Goal: Transaction & Acquisition: Download file/media

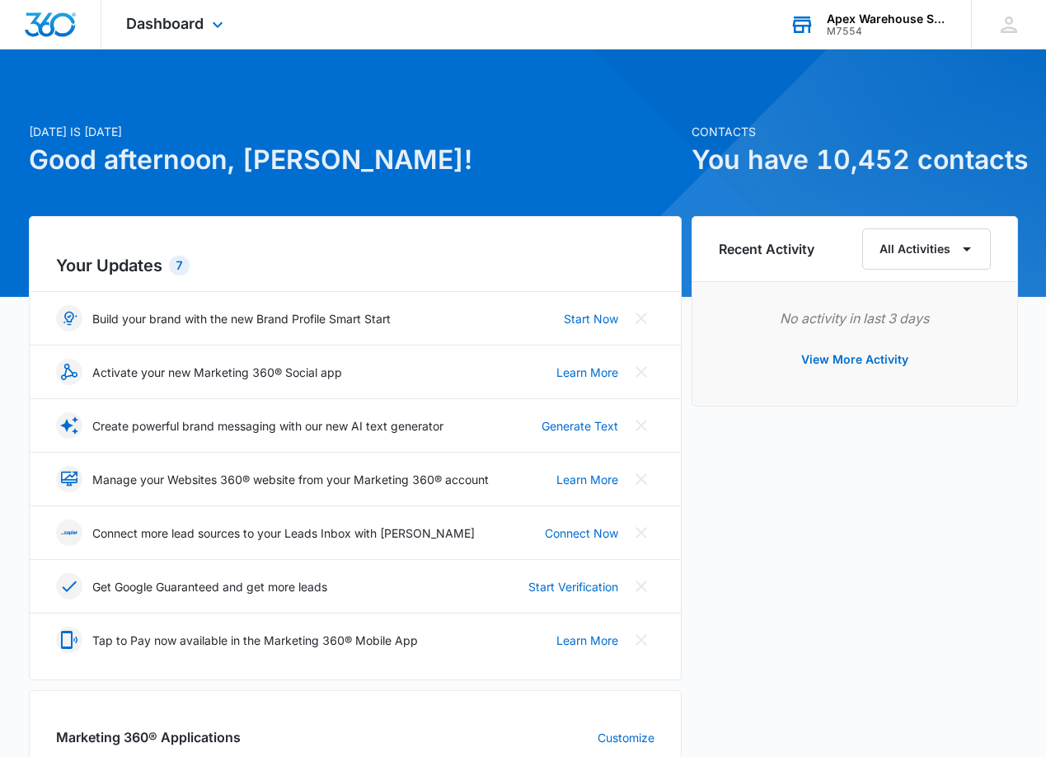
click at [865, 26] on div "M7554" at bounding box center [887, 32] width 120 height 12
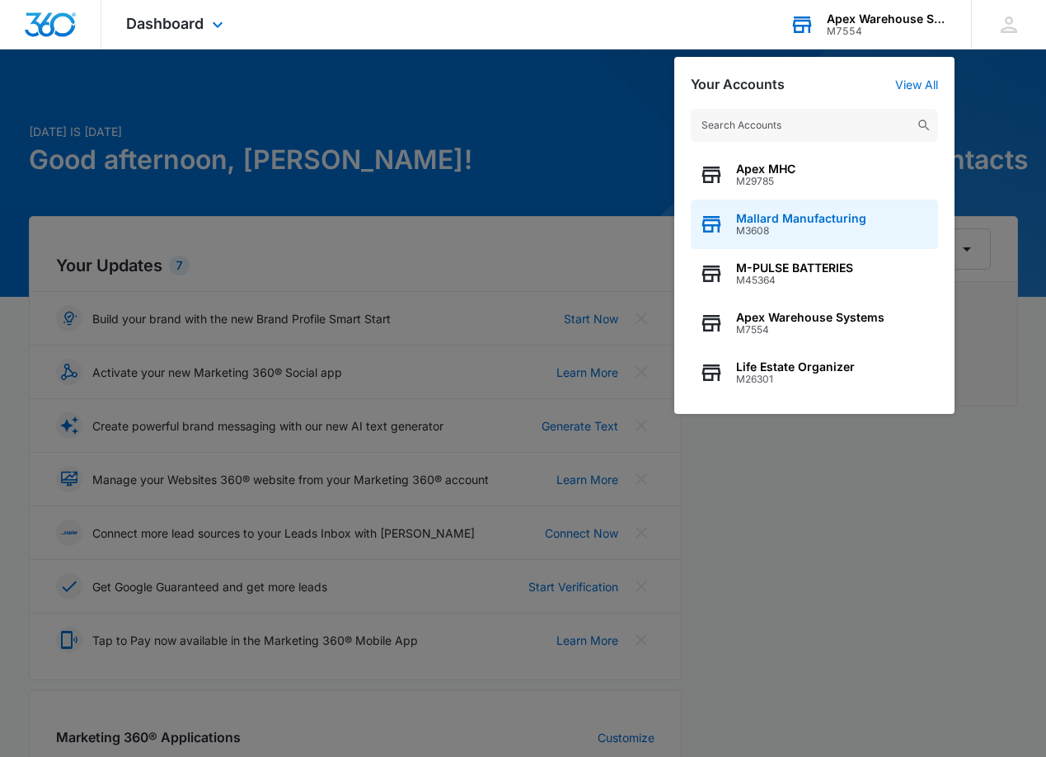
click at [768, 221] on span "Mallard Manufacturing" at bounding box center [801, 218] width 130 height 13
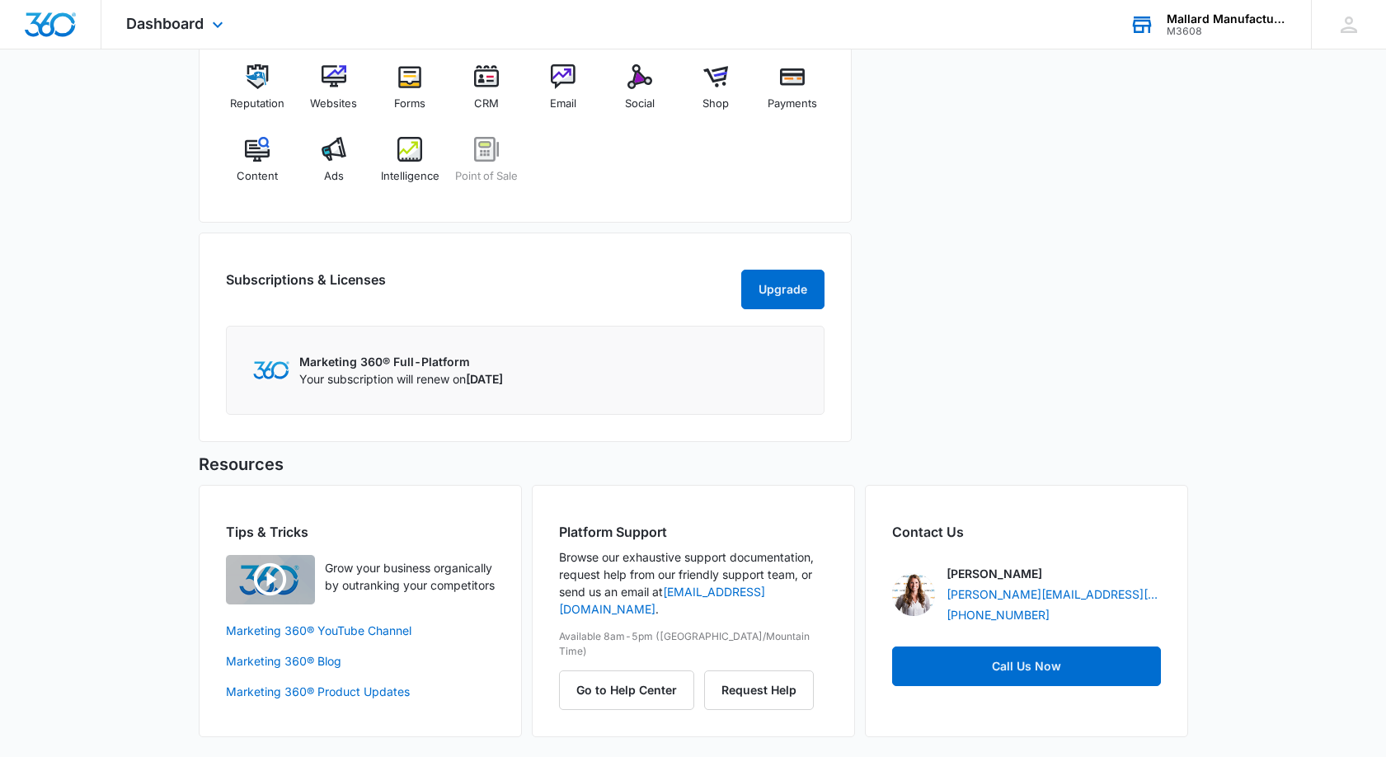
scroll to position [725, 0]
click at [480, 64] on img at bounding box center [486, 76] width 25 height 25
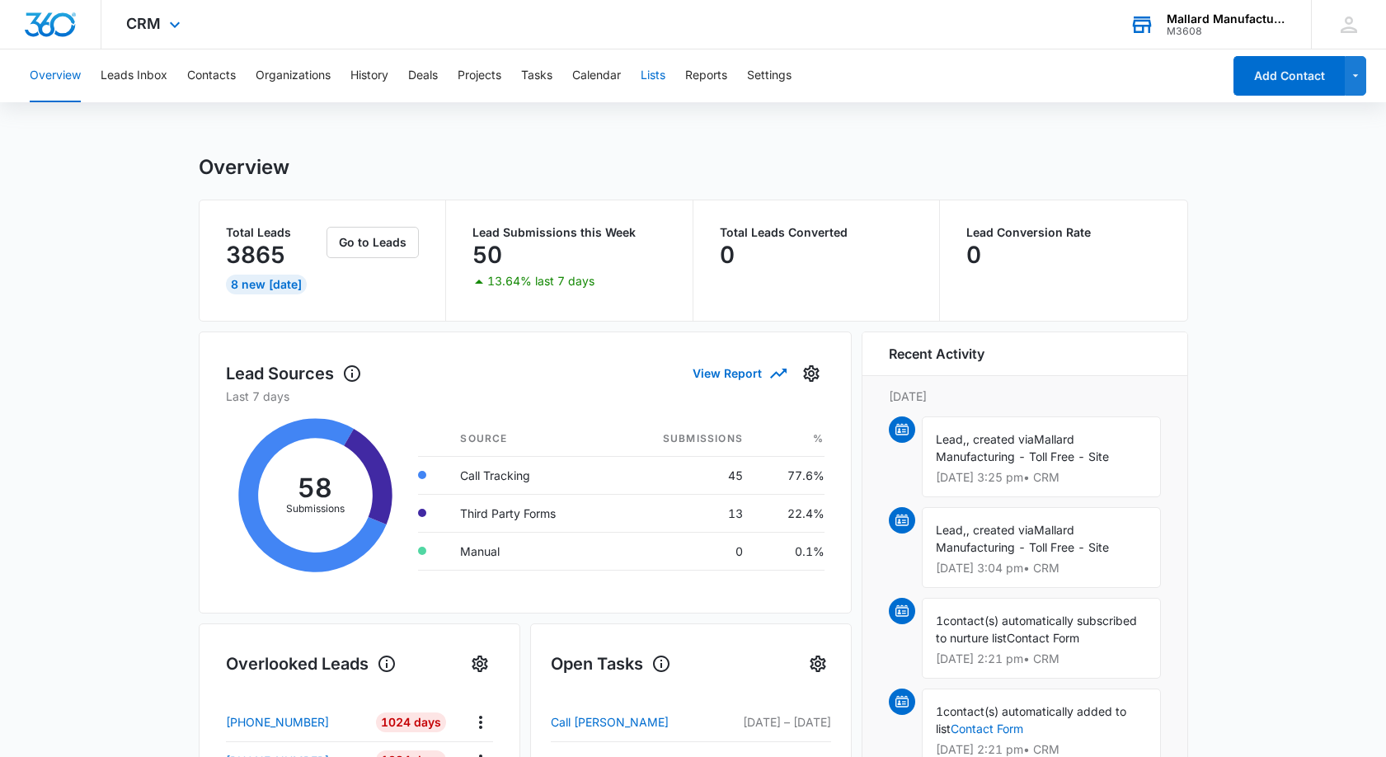
click at [659, 76] on button "Lists" at bounding box center [652, 75] width 25 height 53
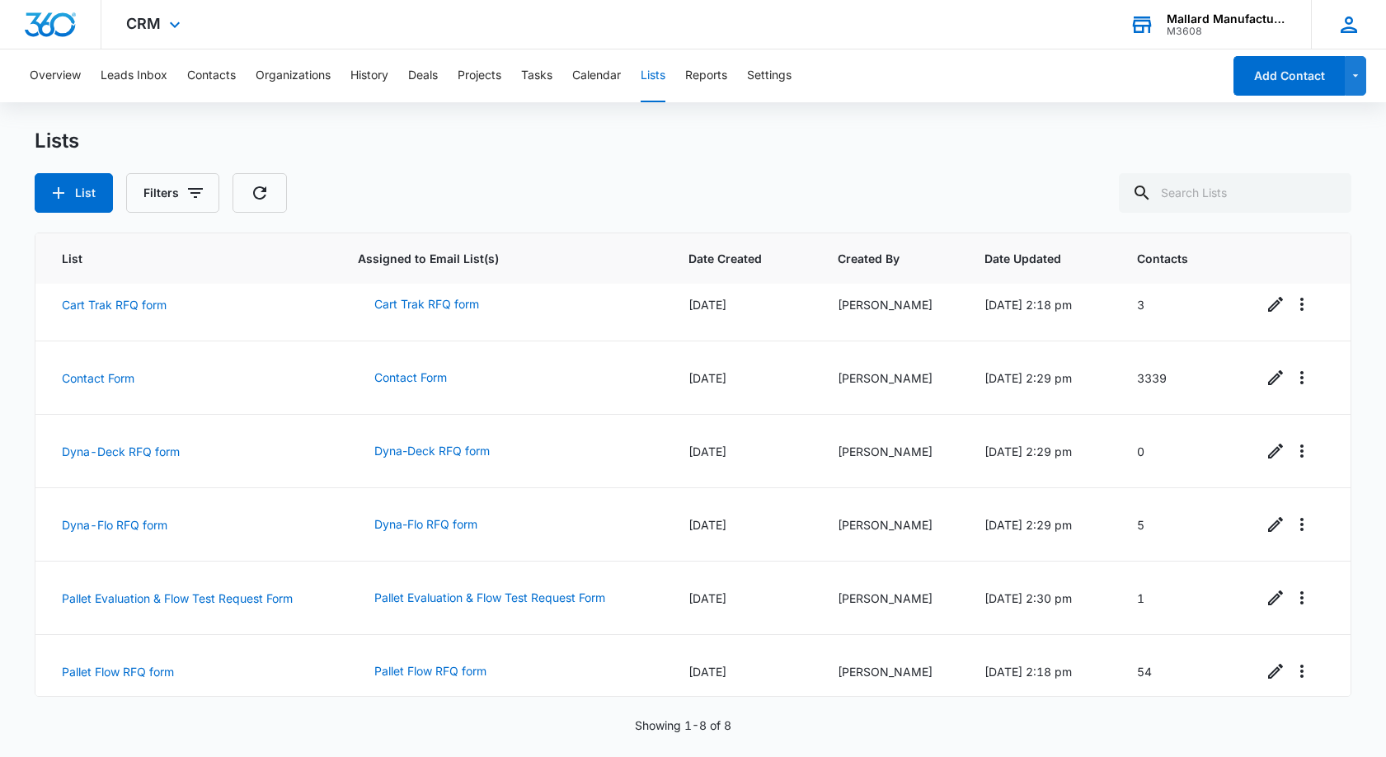
scroll to position [92, 0]
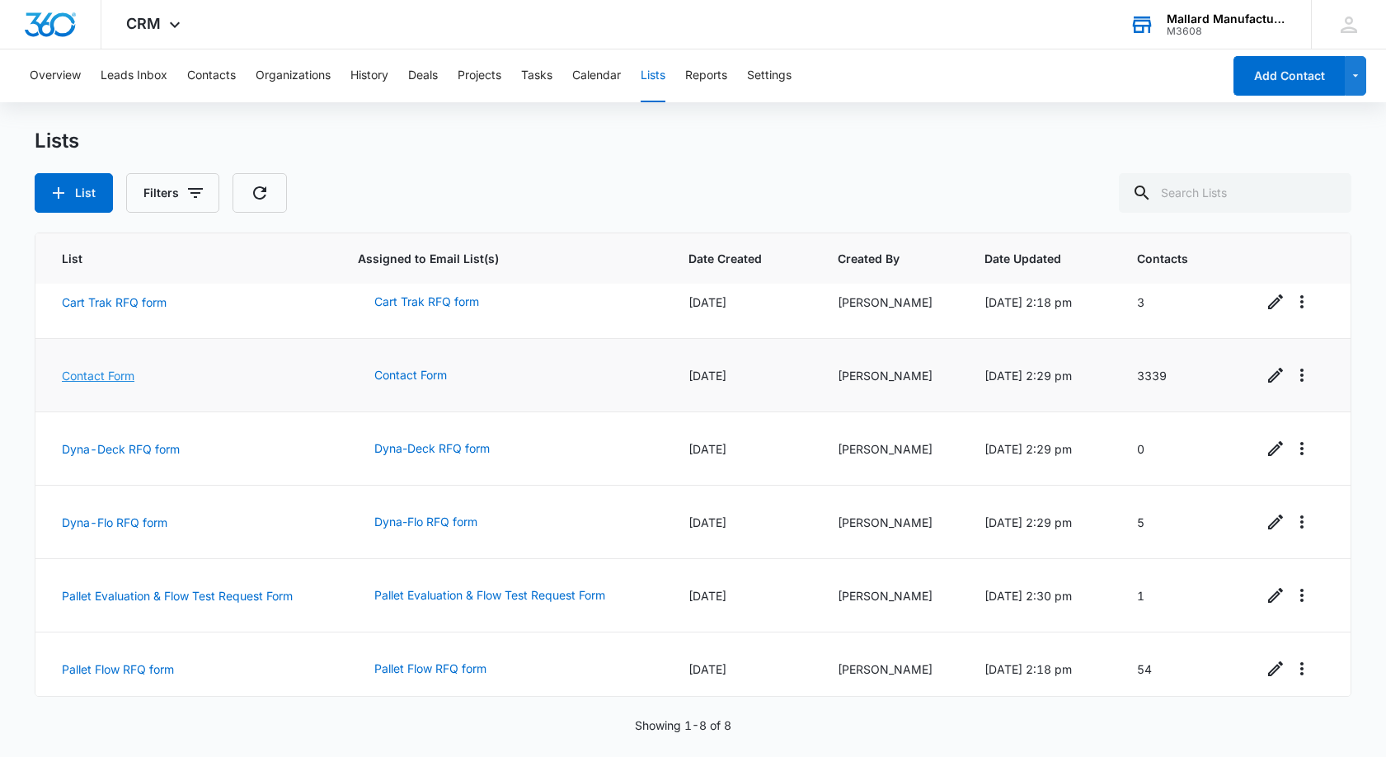
click at [115, 378] on link "Contact Form" at bounding box center [98, 375] width 73 height 14
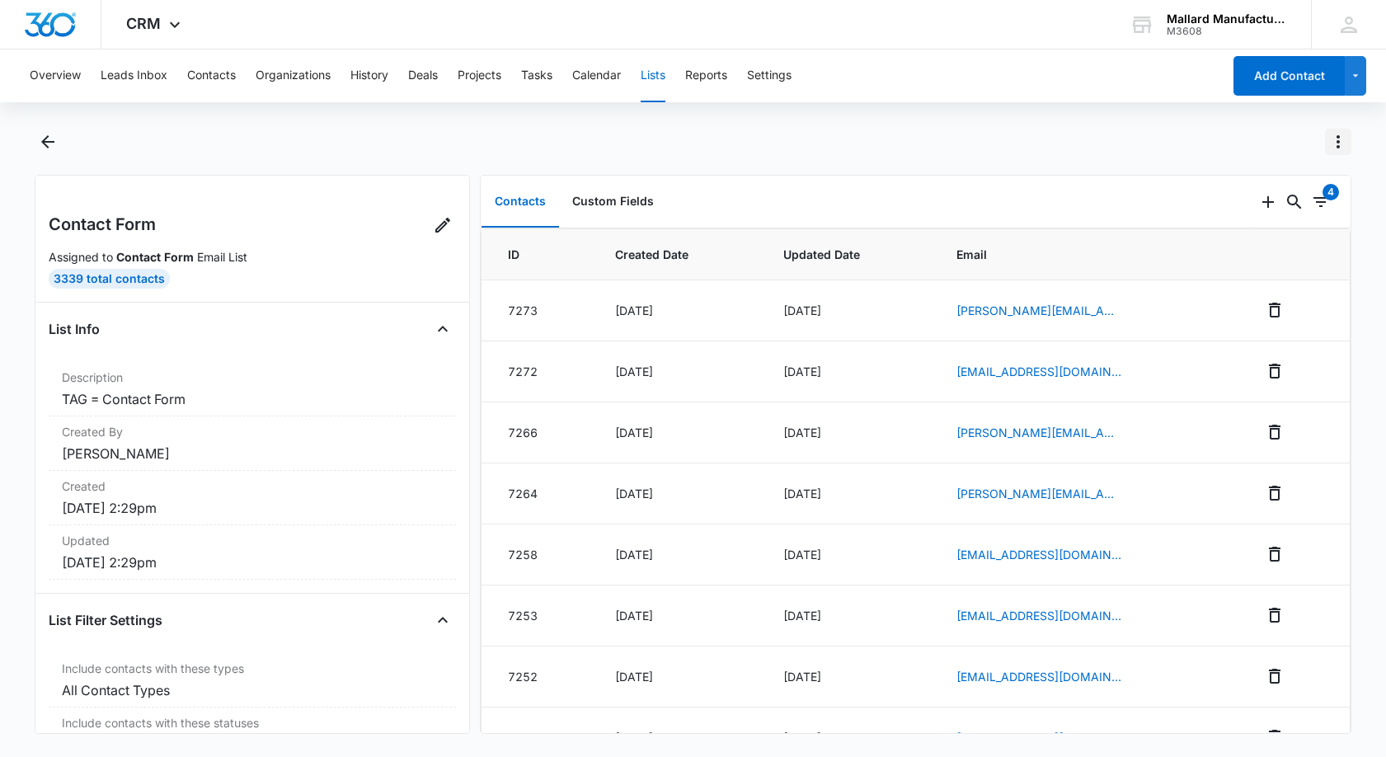
click at [1336, 143] on icon "Actions" at bounding box center [1338, 142] width 20 height 20
click at [1245, 265] on div "Export List" at bounding box center [1263, 262] width 96 height 12
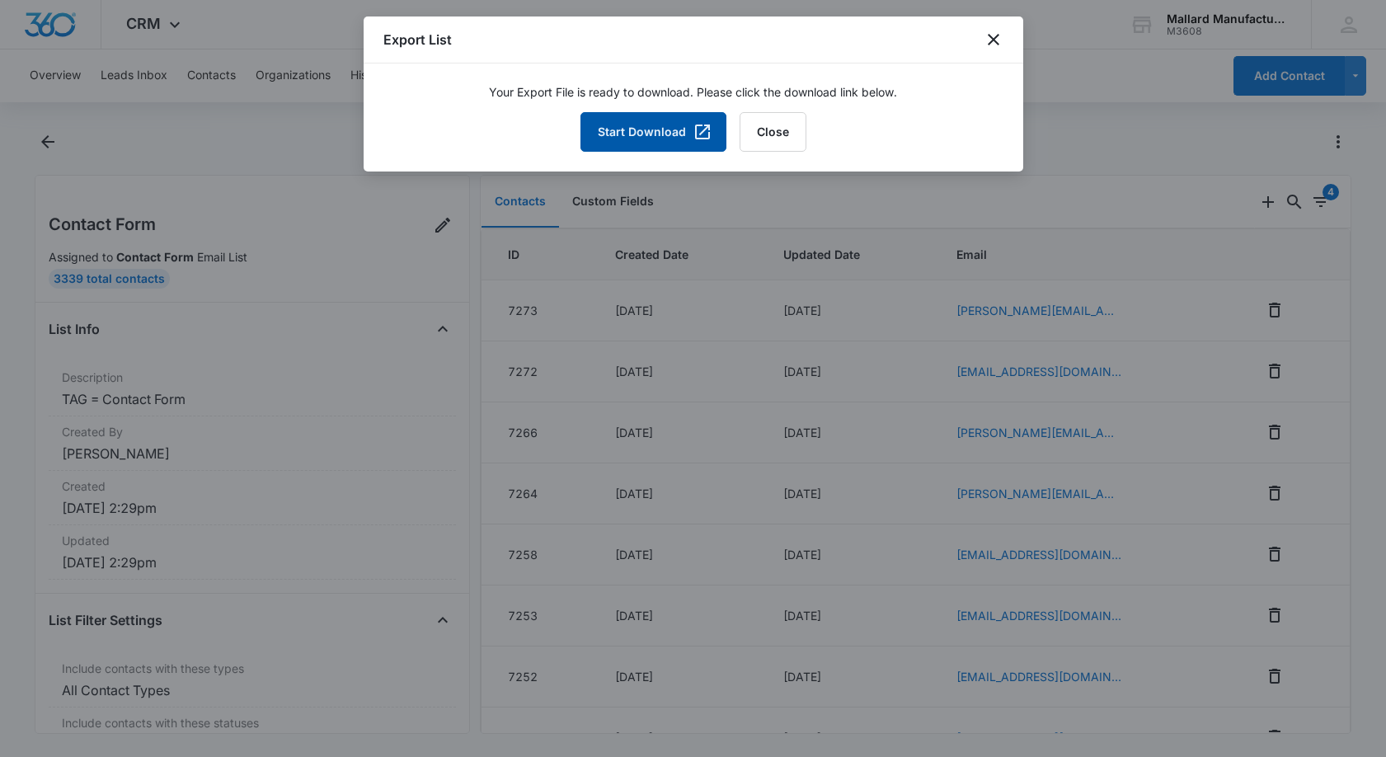
click at [607, 131] on button "Start Download" at bounding box center [653, 132] width 146 height 40
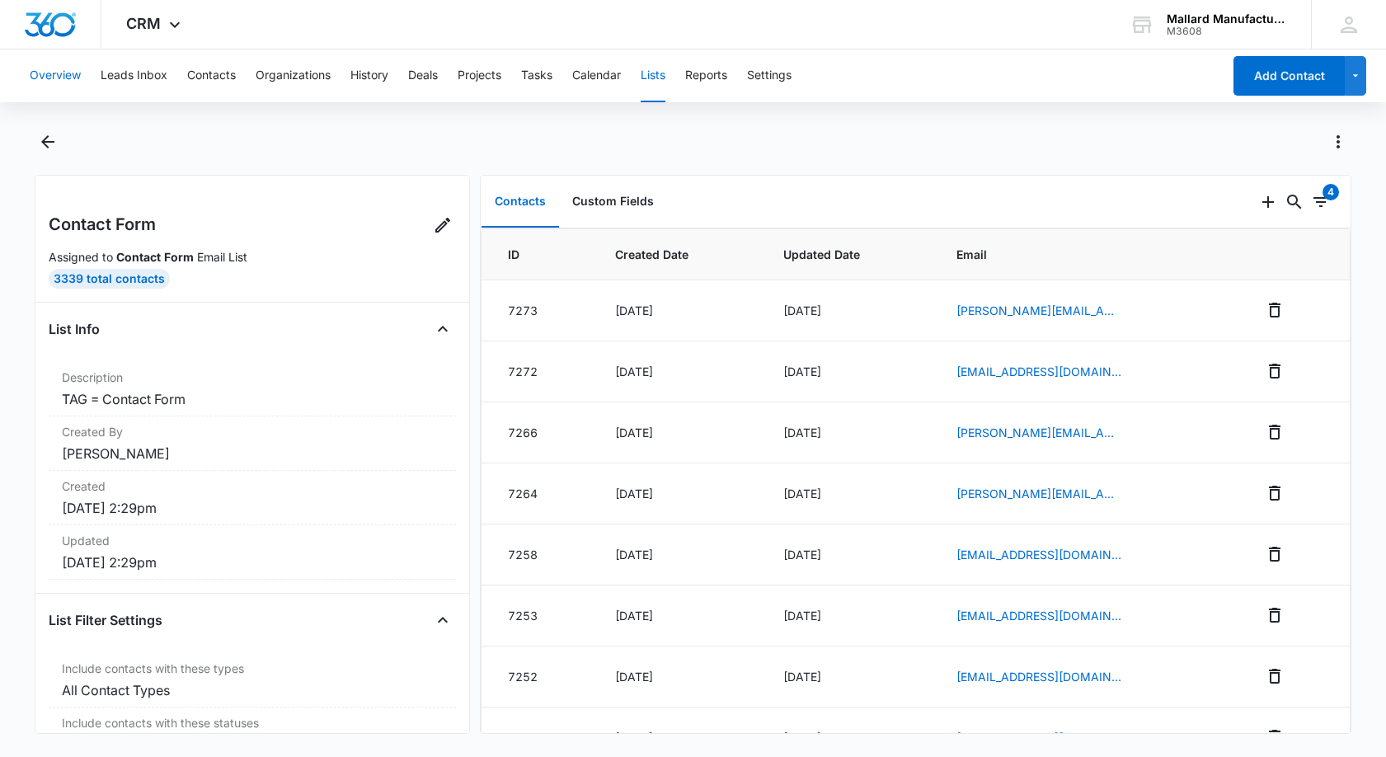
click at [56, 74] on button "Overview" at bounding box center [55, 75] width 51 height 53
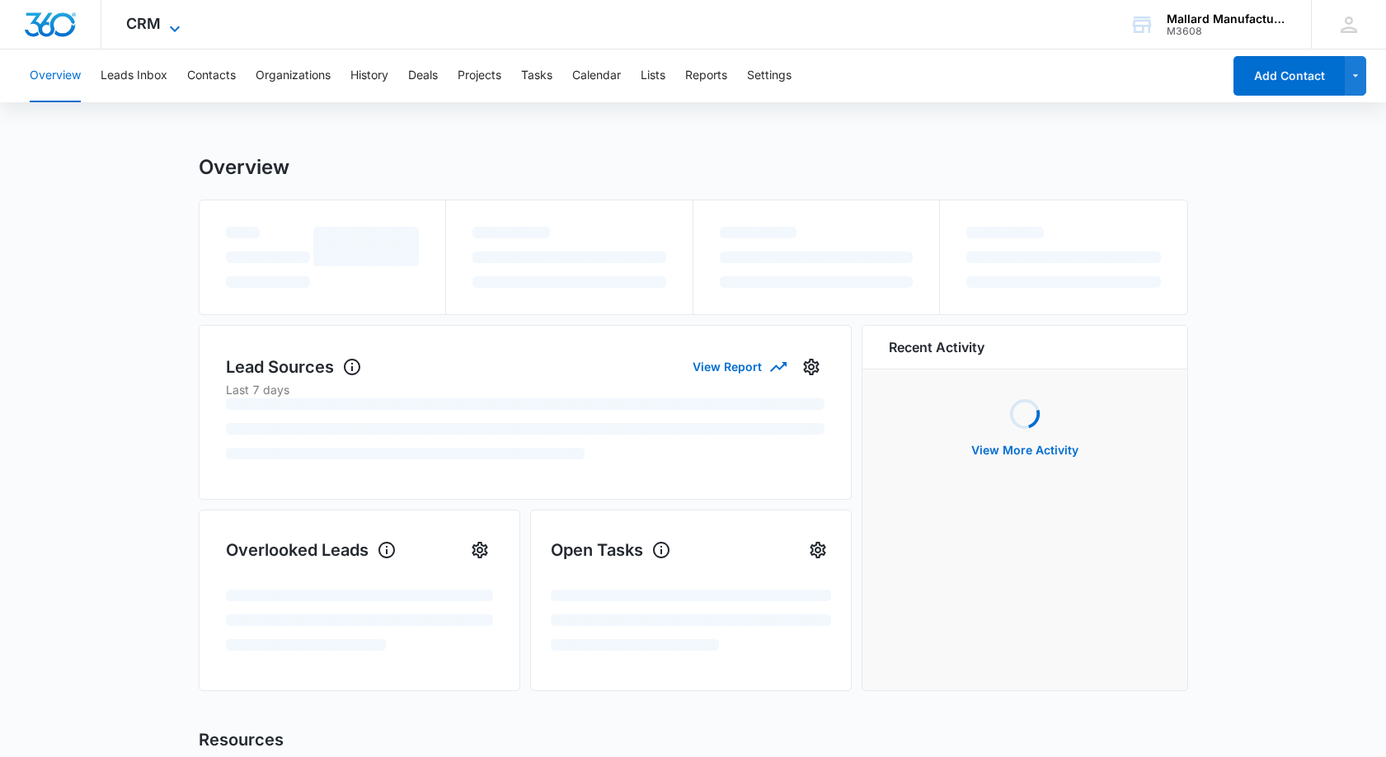
click at [176, 29] on icon at bounding box center [175, 29] width 20 height 20
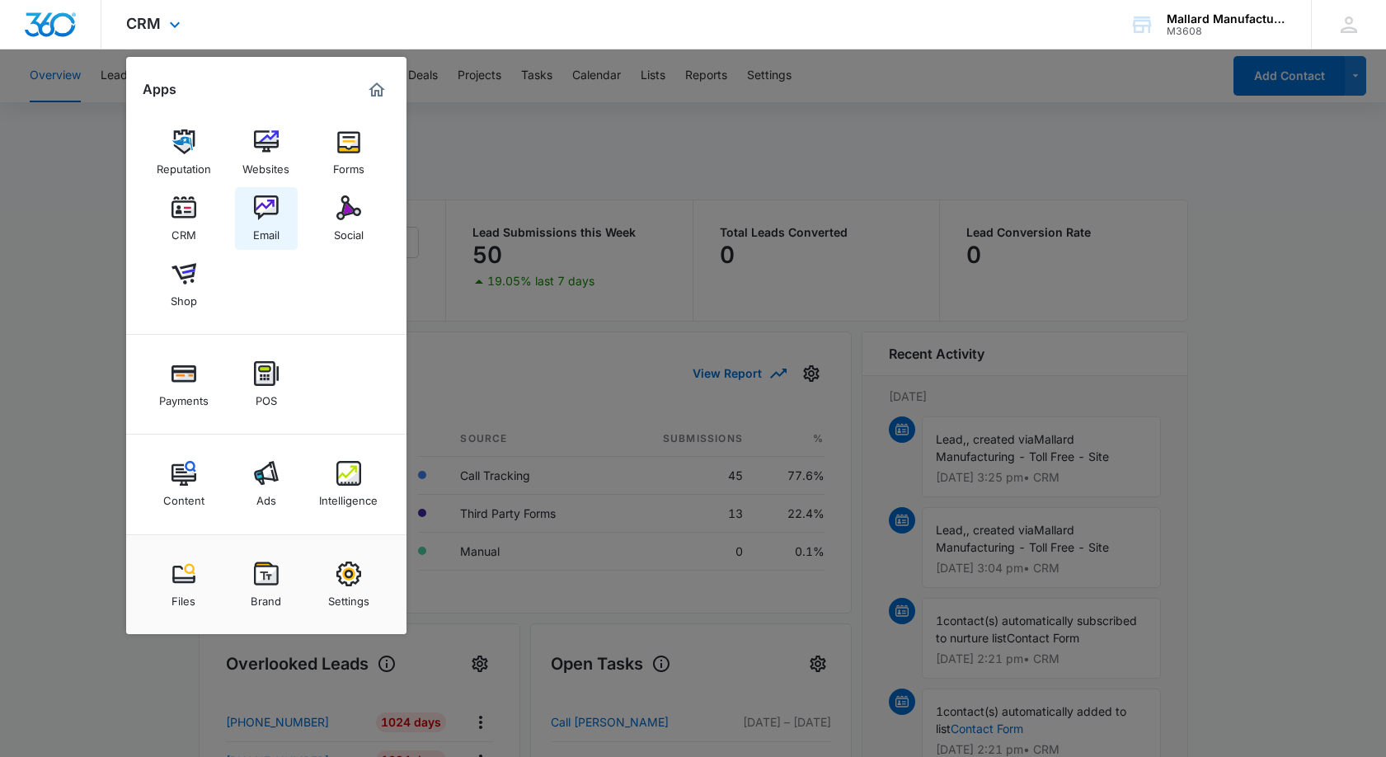
click at [254, 216] on img at bounding box center [266, 207] width 25 height 25
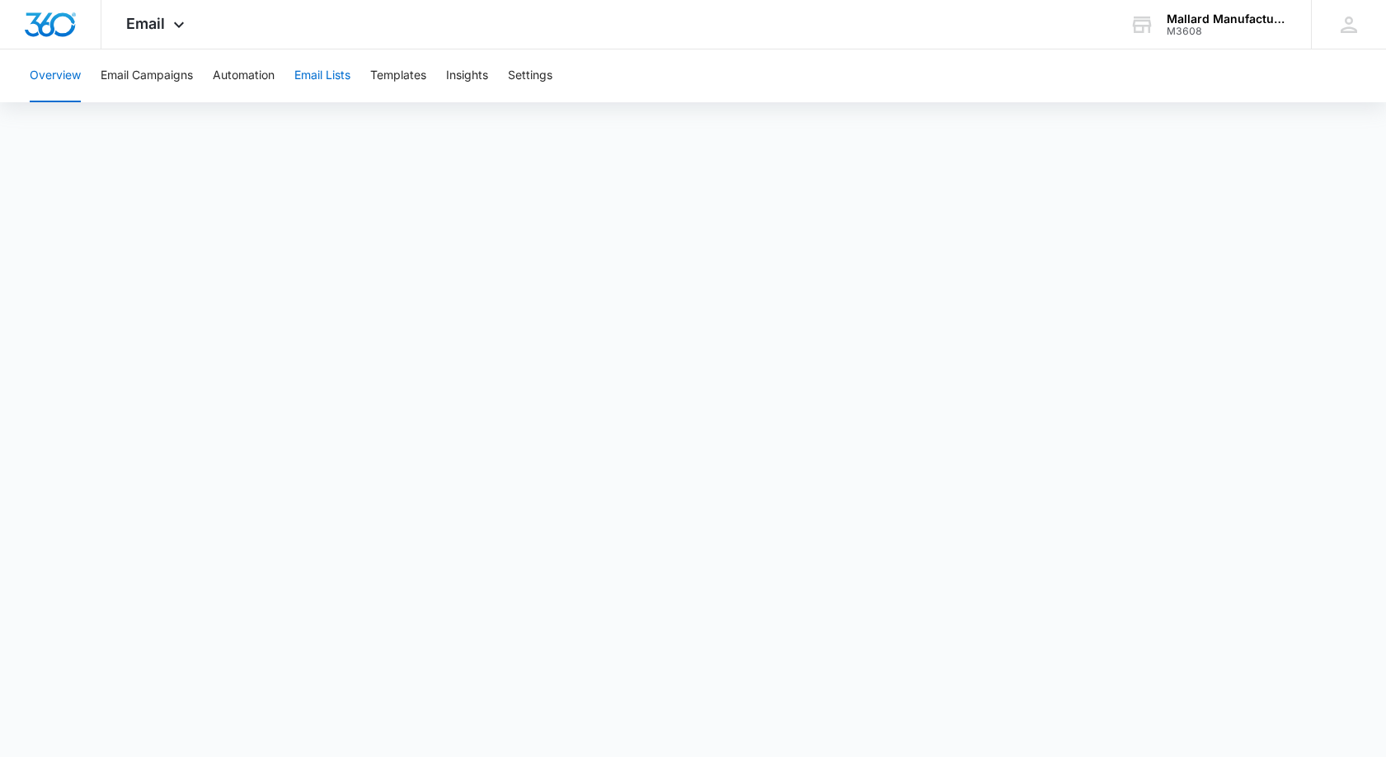
click at [322, 80] on button "Email Lists" at bounding box center [322, 75] width 56 height 53
